Goal: Task Accomplishment & Management: Complete application form

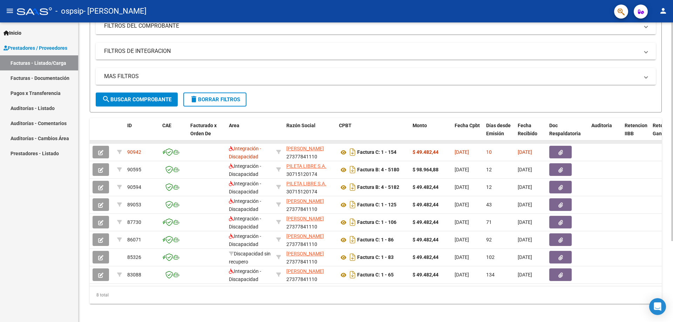
scroll to position [105, 0]
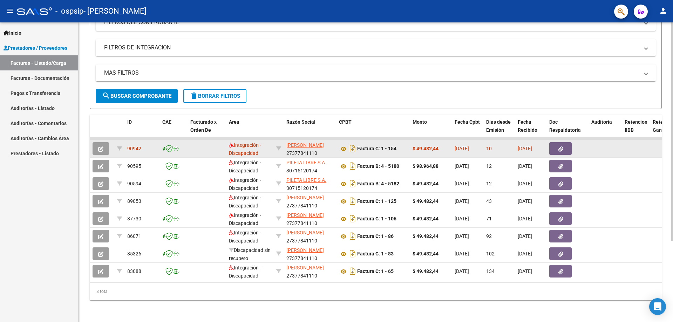
click at [326, 147] on button "button" at bounding box center [560, 148] width 22 height 13
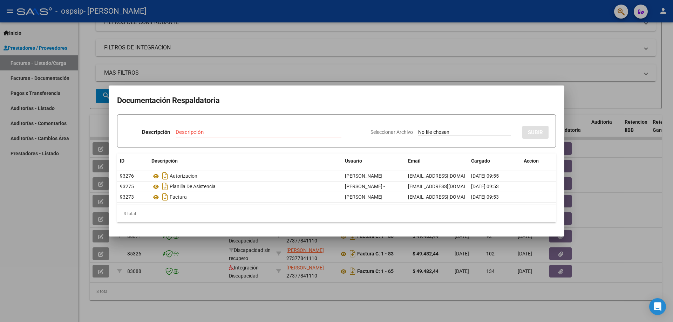
click at [326, 88] on mat-dialog-container "Documentación Respaldatoria Descripción Descripción Seleccionar Archivo SUBIR I…" at bounding box center [337, 161] width 456 height 151
click at [82, 230] on div at bounding box center [336, 161] width 673 height 322
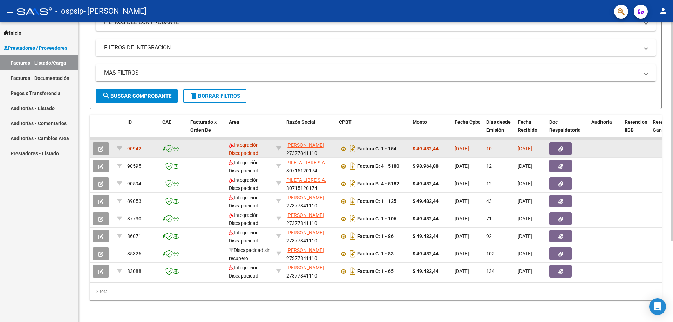
click at [326, 147] on icon "button" at bounding box center [561, 149] width 5 height 5
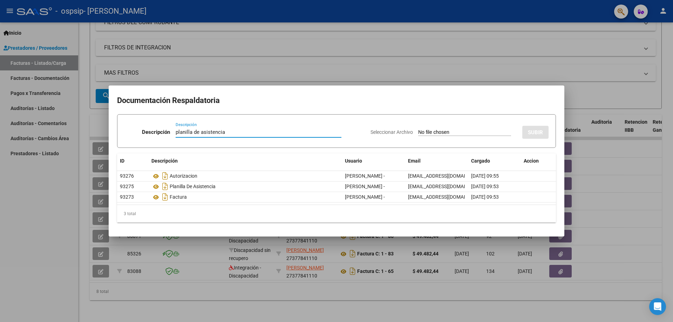
type input "planilla de asistencia"
click at [326, 134] on input "Seleccionar Archivo" at bounding box center [464, 132] width 93 height 7
type input "C:\fakepath\251014151056.pdf"
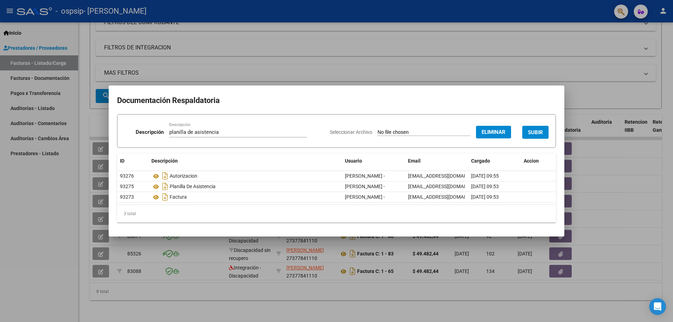
click at [326, 129] on span "SUBIR" at bounding box center [535, 132] width 15 height 6
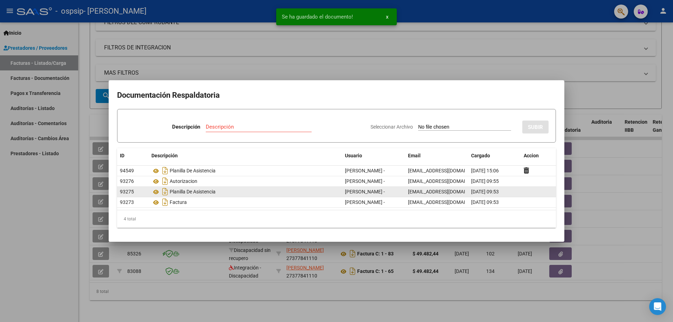
click at [187, 192] on div "Planilla De Asistencia" at bounding box center [245, 191] width 188 height 11
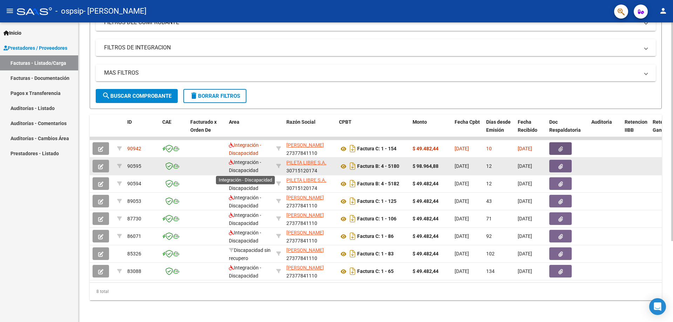
scroll to position [0, 0]
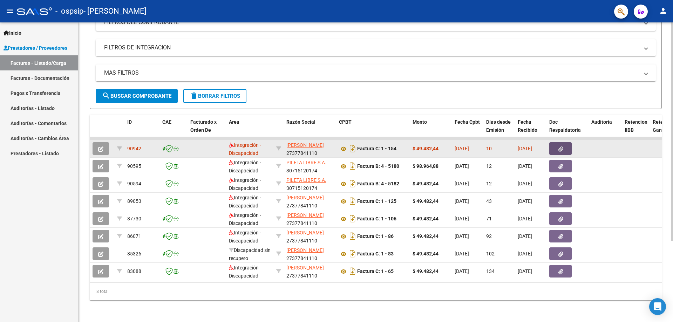
click at [326, 148] on button "button" at bounding box center [560, 148] width 22 height 13
click at [98, 151] on icon "button" at bounding box center [100, 149] width 5 height 5
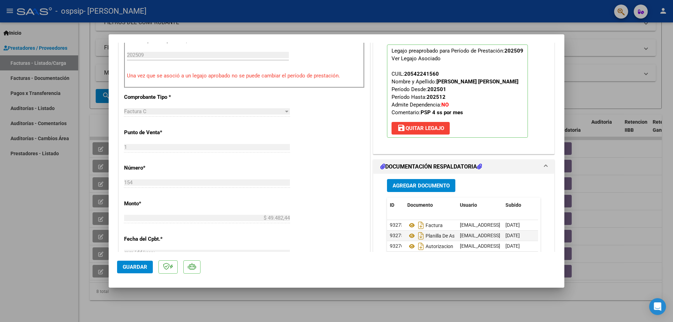
scroll to position [245, 0]
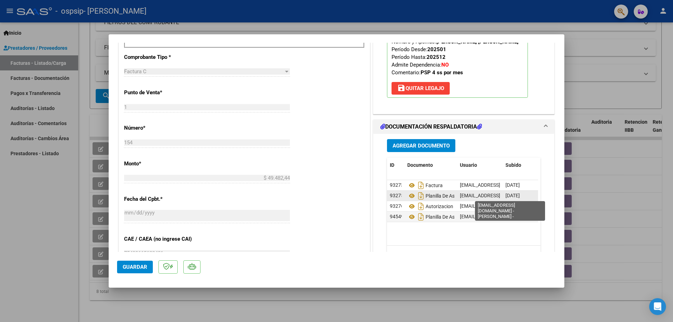
click at [326, 195] on span "[EMAIL_ADDRESS][DOMAIN_NAME] - [PERSON_NAME] -" at bounding box center [520, 196] width 121 height 6
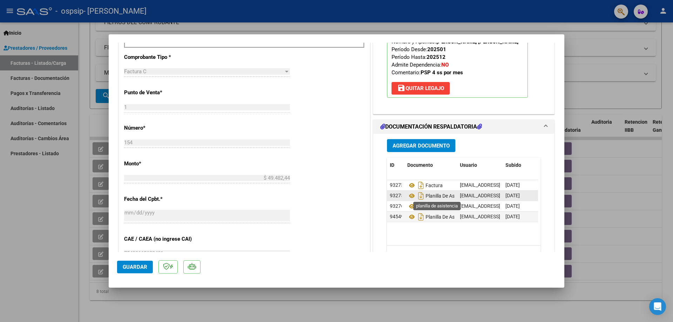
click at [326, 197] on span "Planilla De Asistencia" at bounding box center [439, 196] width 64 height 6
click at [326, 198] on span "93275" at bounding box center [397, 196] width 14 height 6
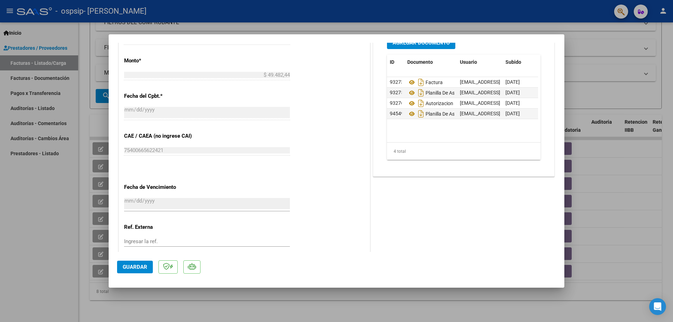
scroll to position [351, 0]
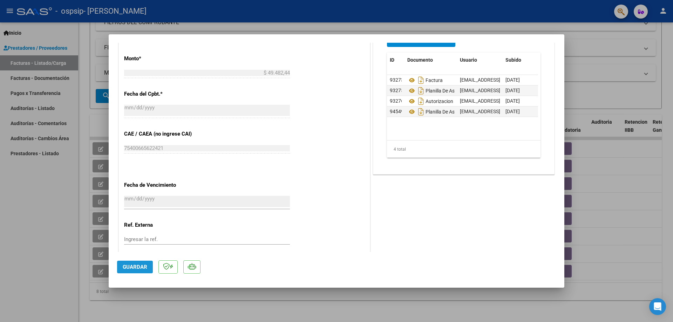
click at [140, 262] on button "Guardar" at bounding box center [135, 267] width 36 height 13
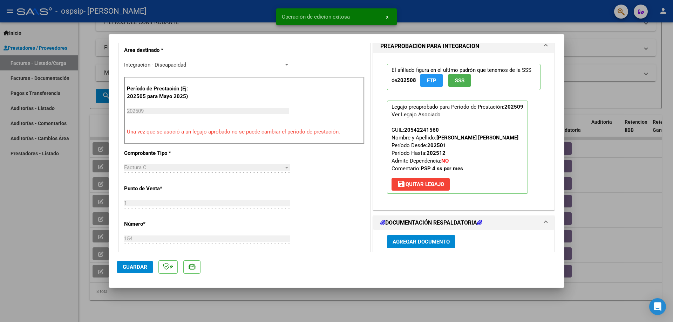
scroll to position [140, 0]
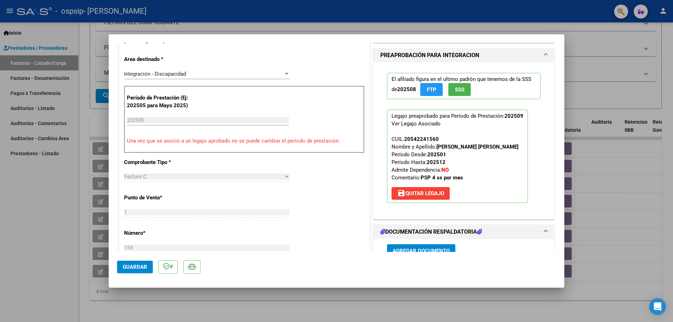
drag, startPoint x: 197, startPoint y: 141, endPoint x: 261, endPoint y: 141, distance: 64.2
click at [261, 141] on p "Una vez que se asoció a un legajo aprobado no se puede cambiar el período de pr…" at bounding box center [244, 141] width 235 height 8
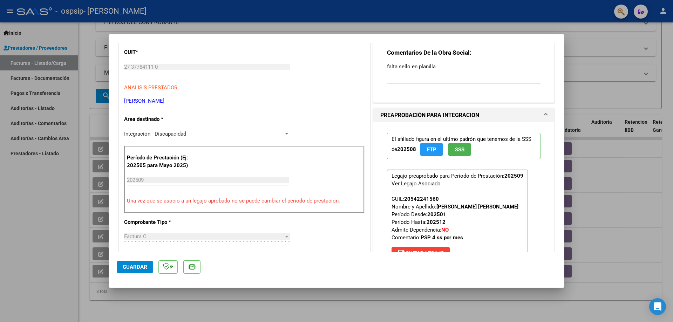
scroll to position [0, 0]
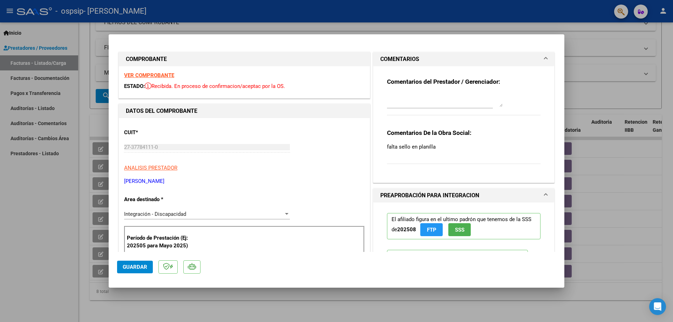
type input "$ 0,00"
